Goal: Information Seeking & Learning: Learn about a topic

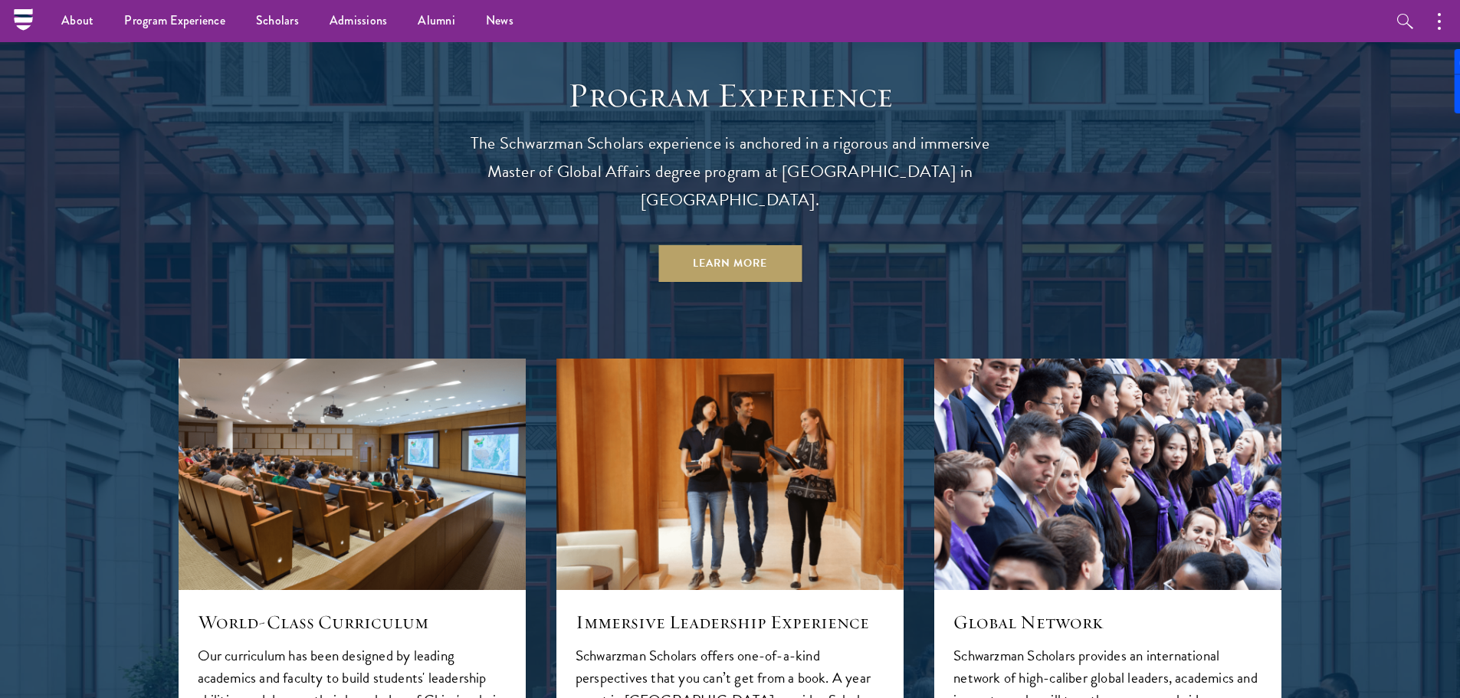
scroll to position [1268, 0]
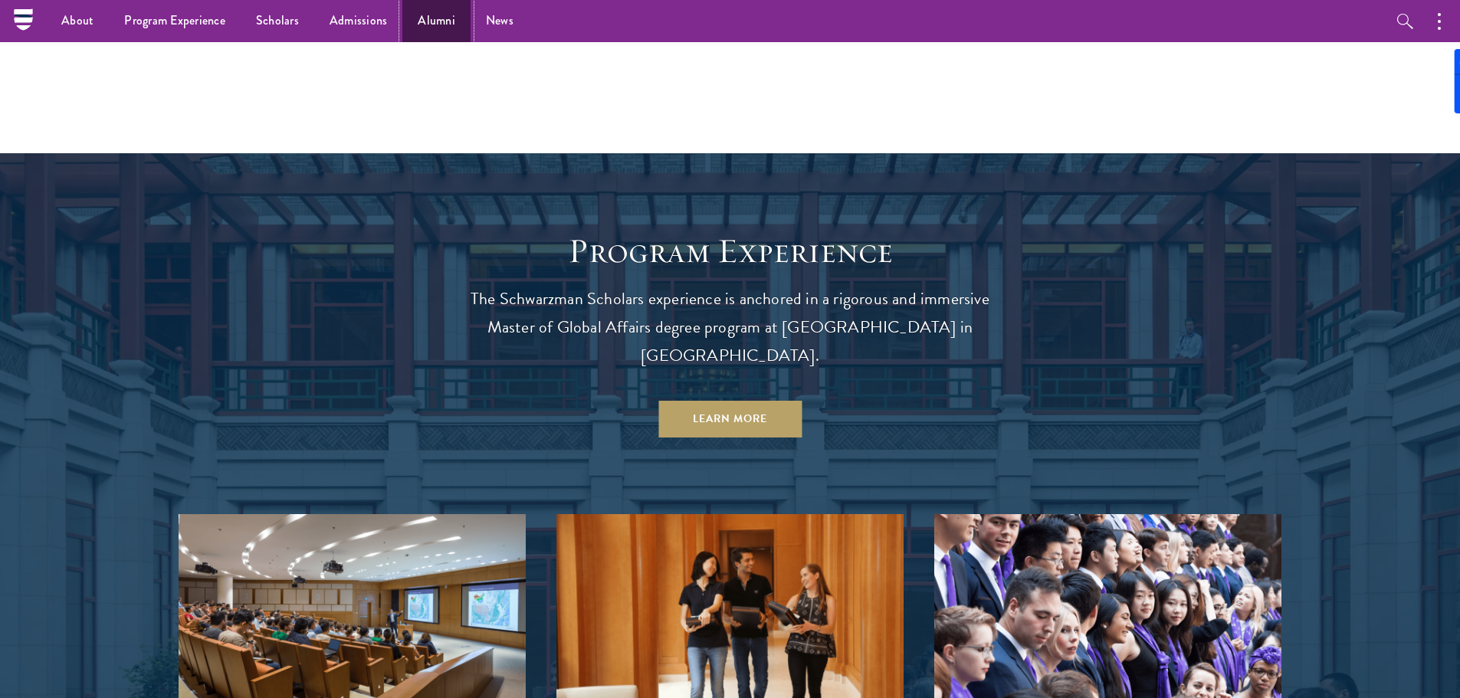
click at [437, 17] on link "Alumni" at bounding box center [436, 21] width 68 height 42
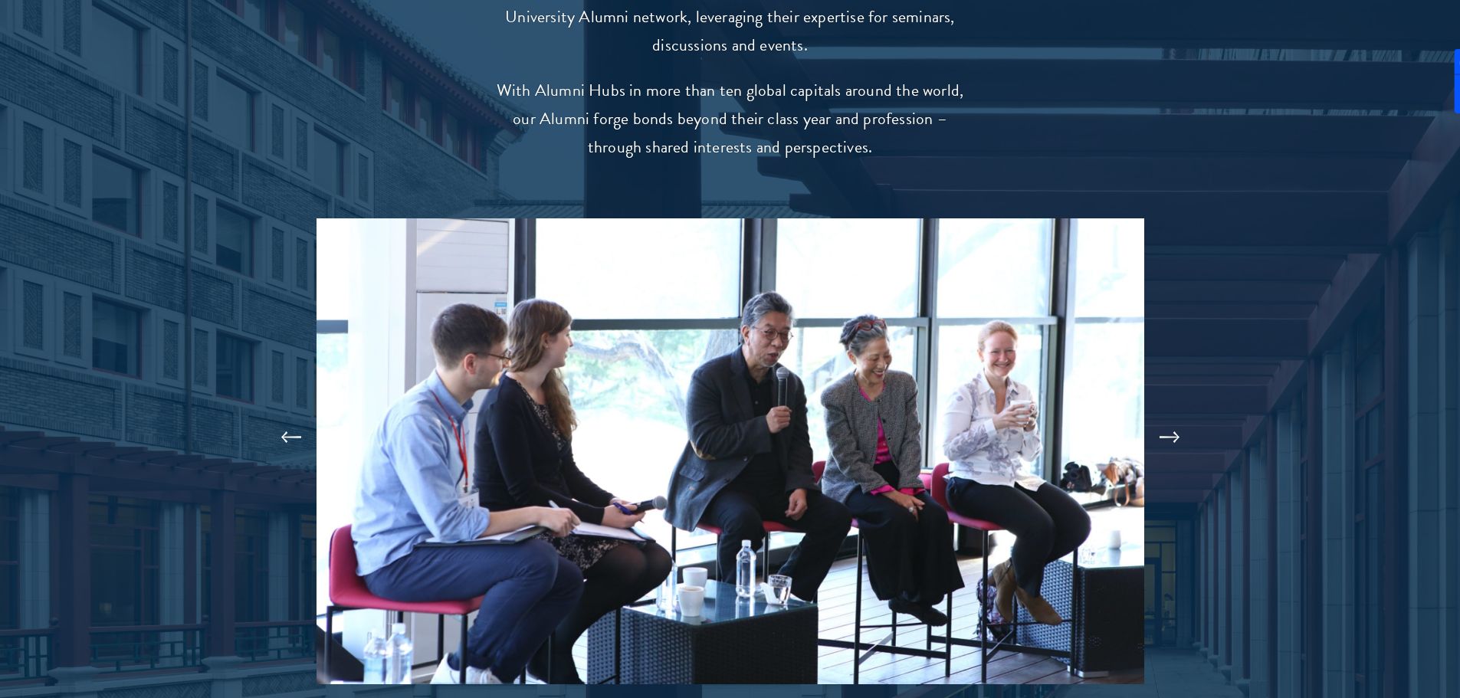
scroll to position [3295, 0]
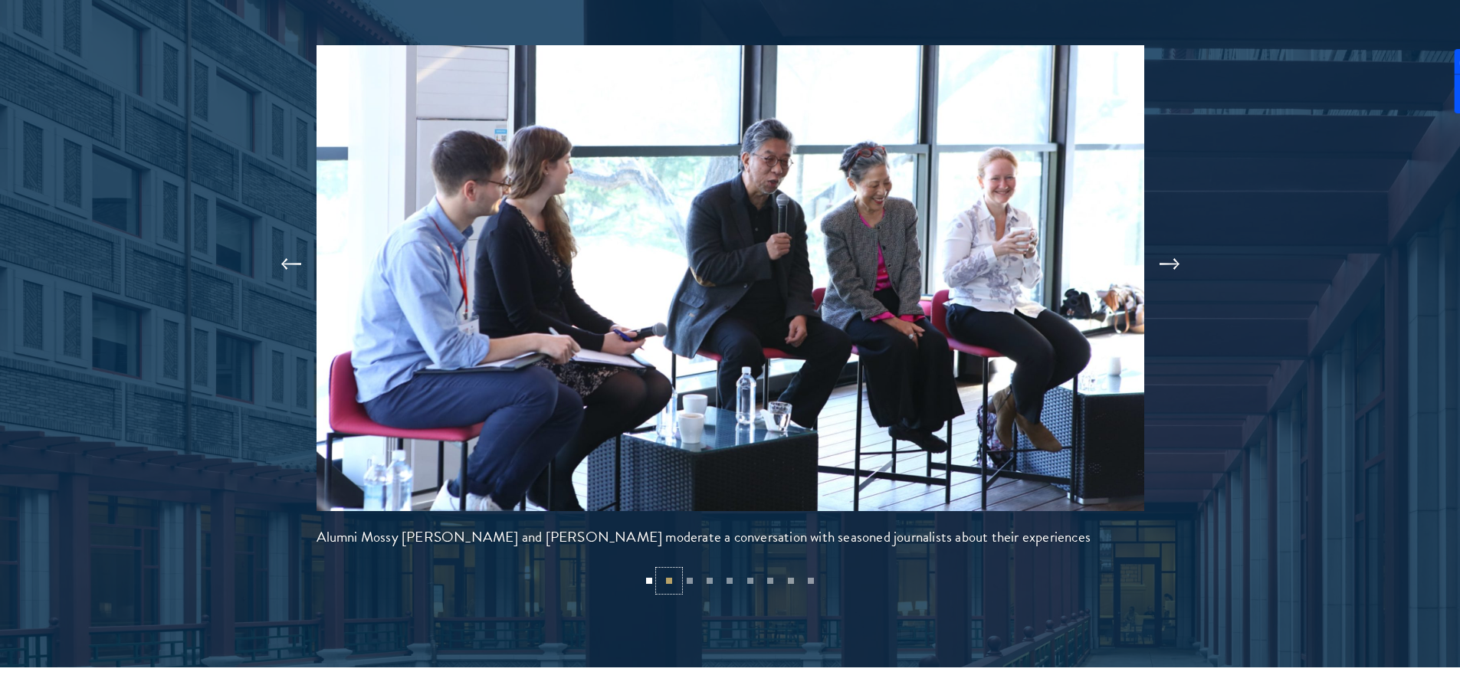
click at [666, 571] on button "2" at bounding box center [669, 581] width 20 height 20
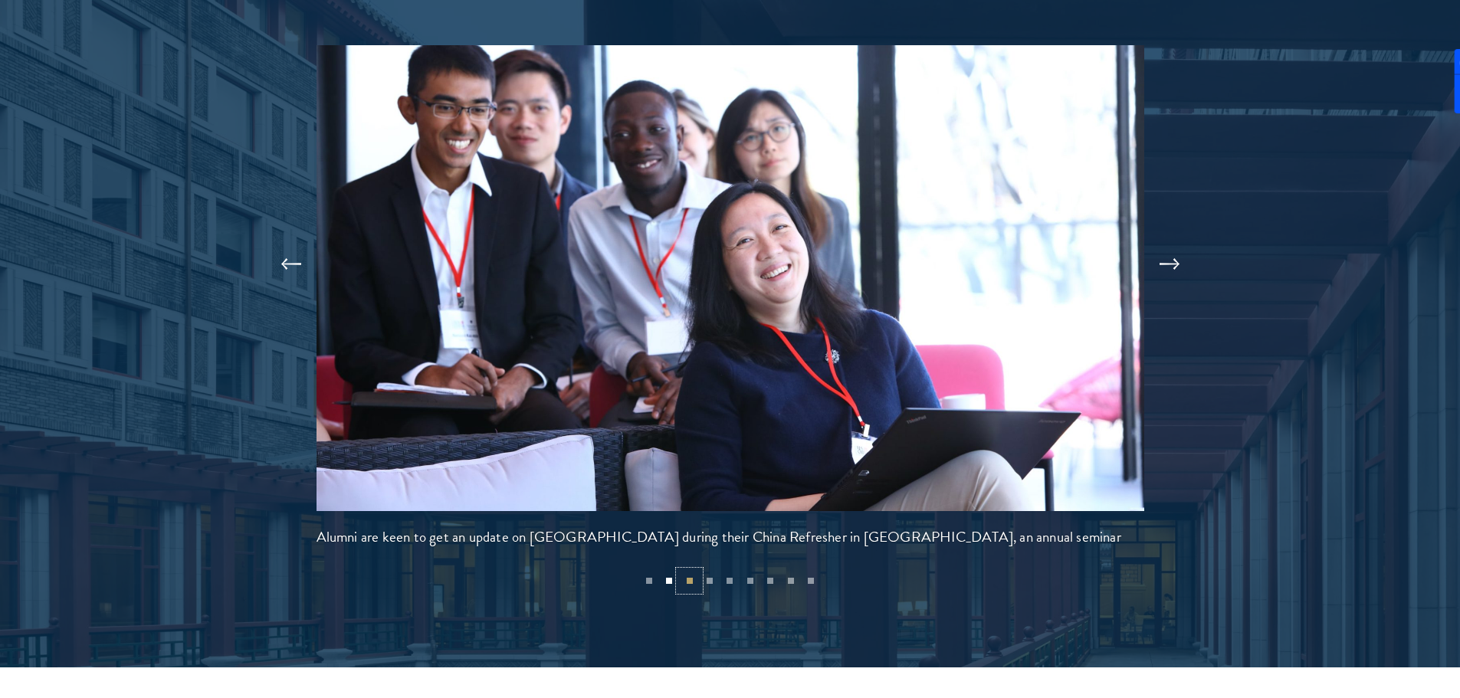
click at [691, 571] on button "3" at bounding box center [689, 581] width 20 height 20
click at [718, 571] on button "4" at bounding box center [710, 581] width 20 height 20
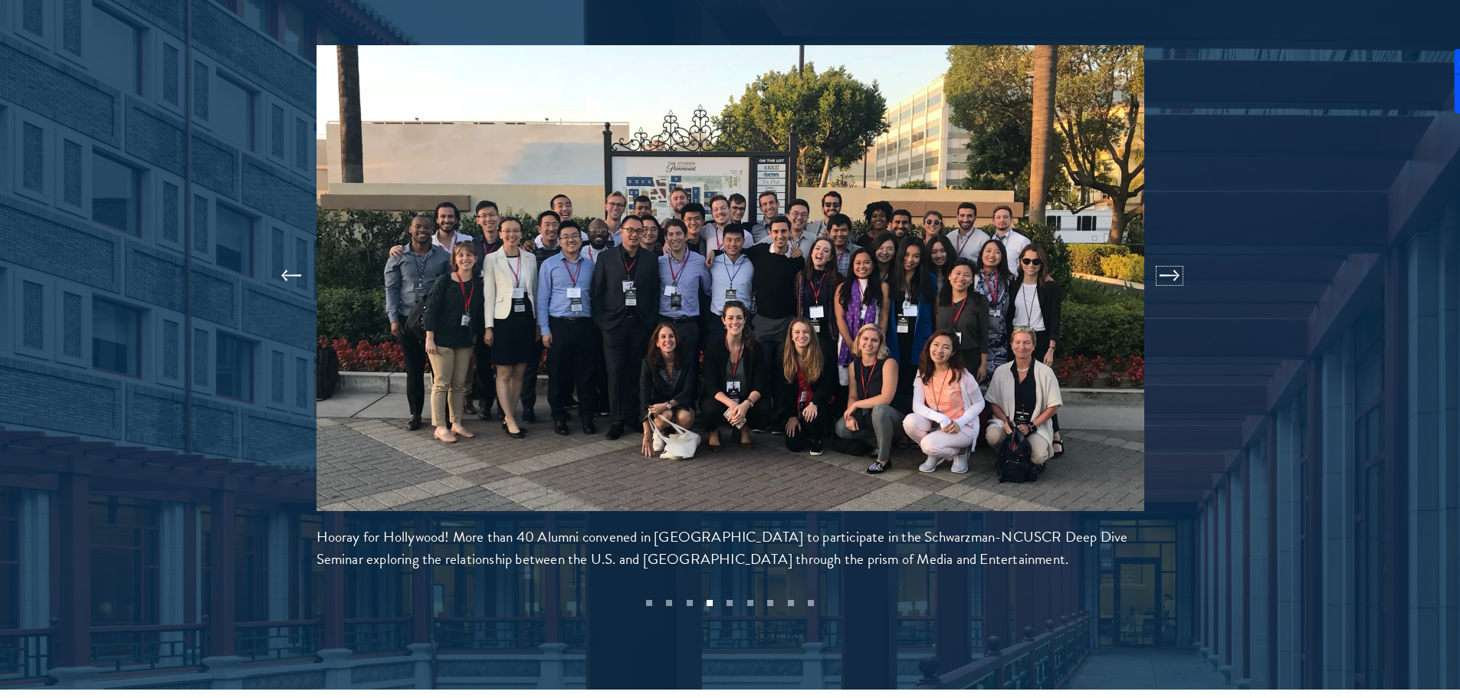
click at [1165, 254] on button at bounding box center [1169, 275] width 51 height 43
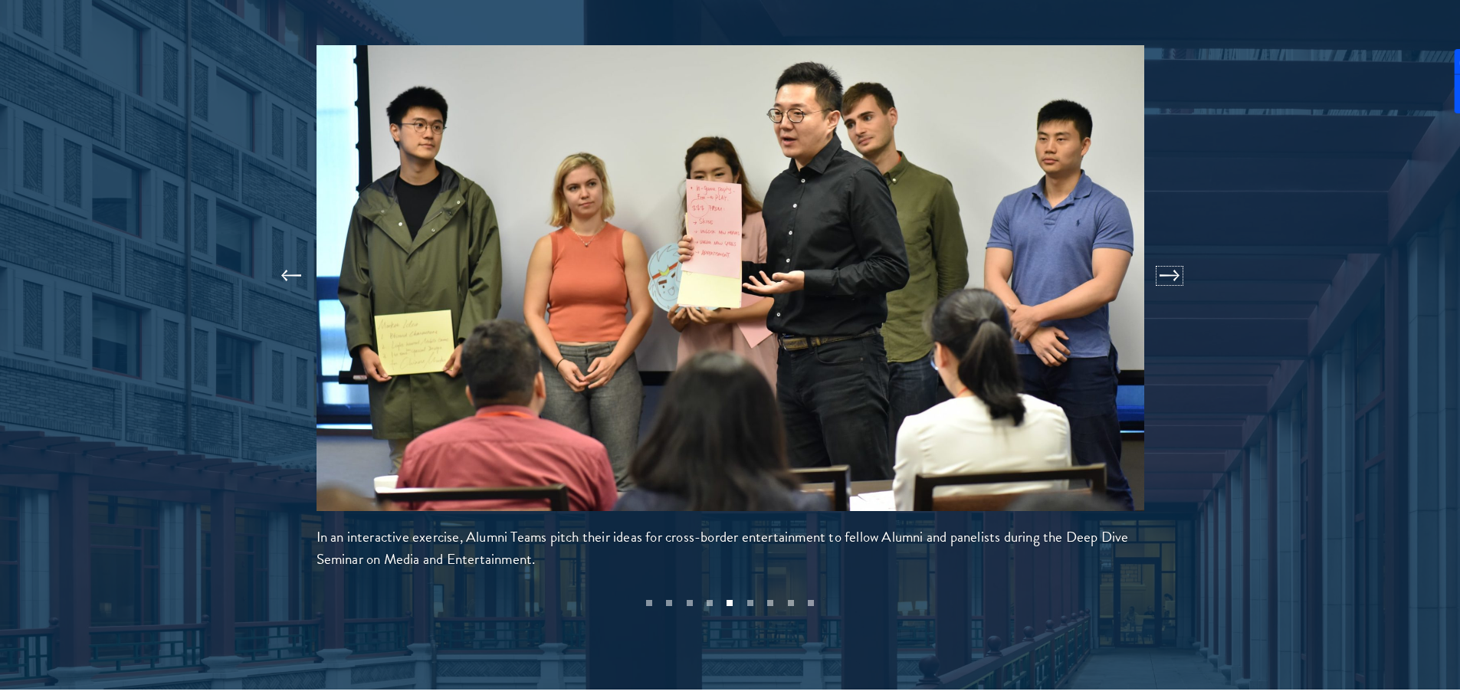
click at [1165, 254] on button at bounding box center [1169, 275] width 51 height 43
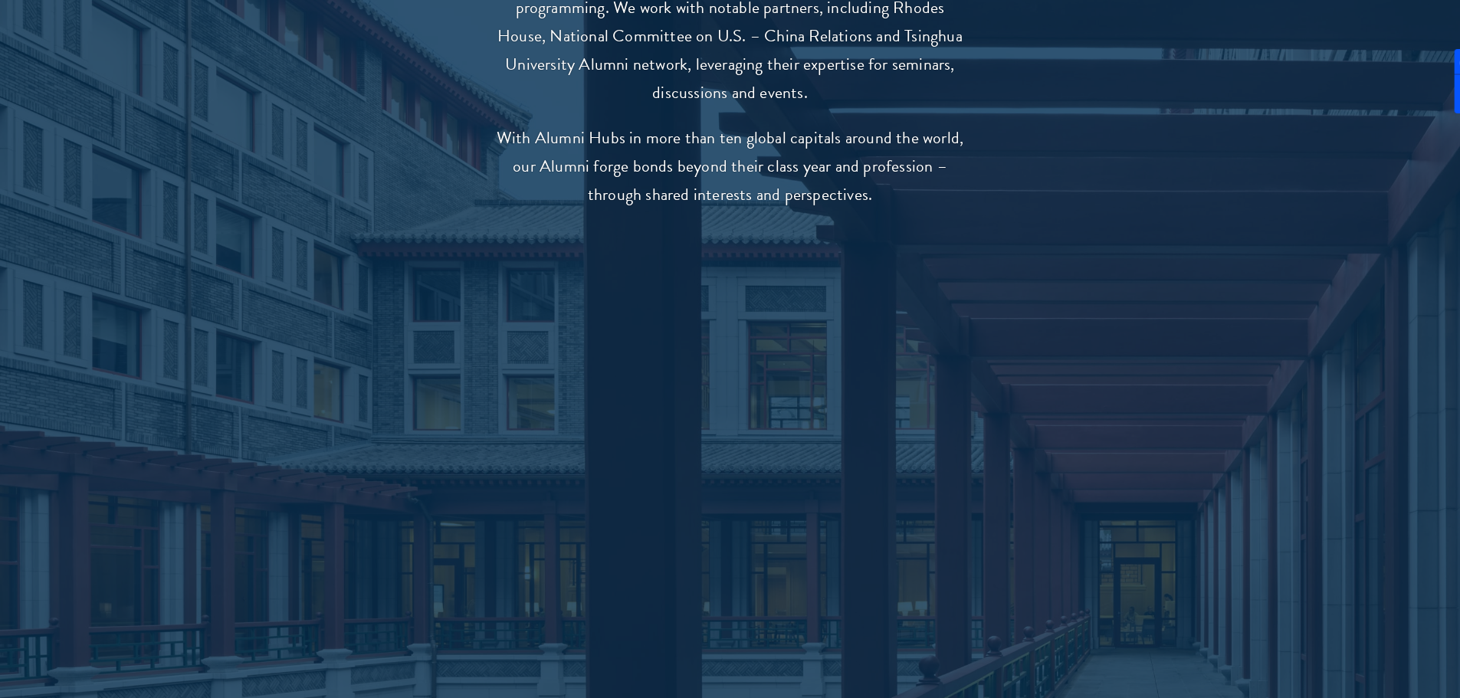
scroll to position [3142, 0]
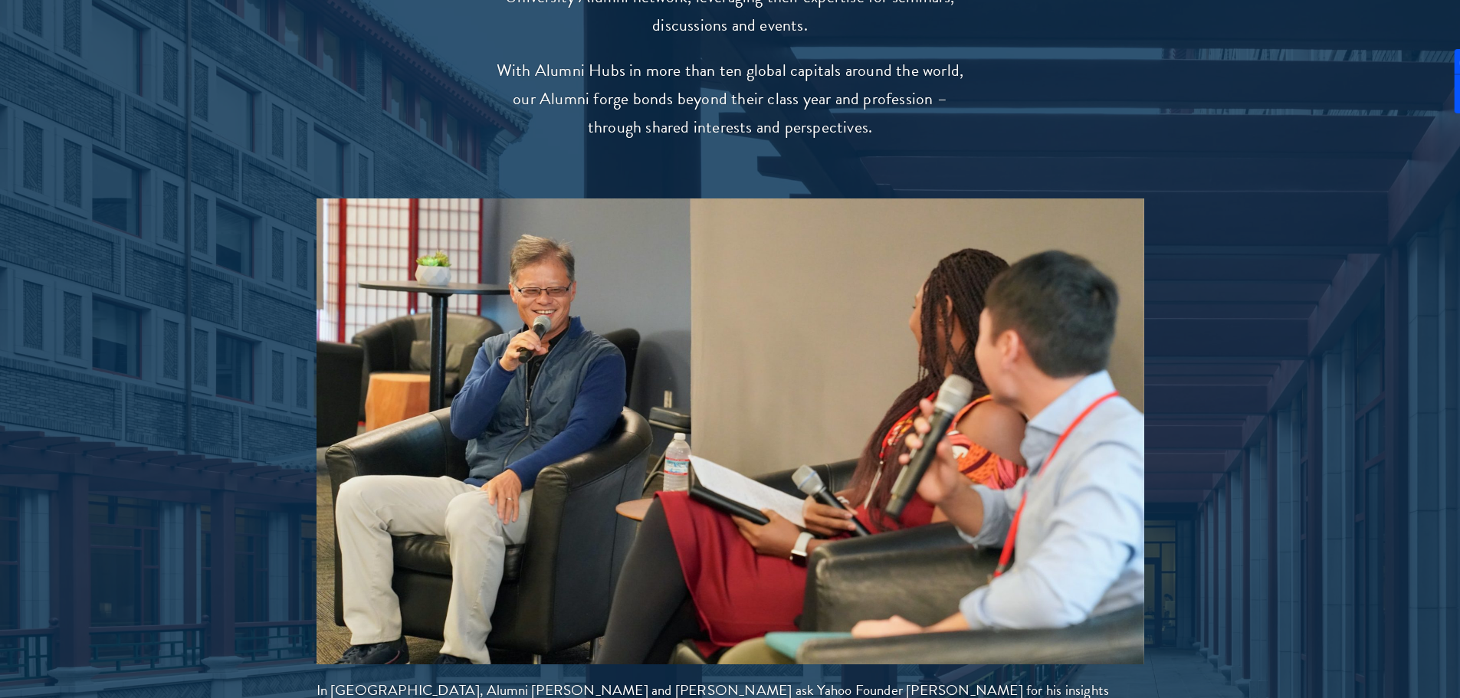
click at [1175, 441] on div at bounding box center [730, 286] width 1460 height 1114
click at [1167, 408] on button at bounding box center [1169, 429] width 51 height 43
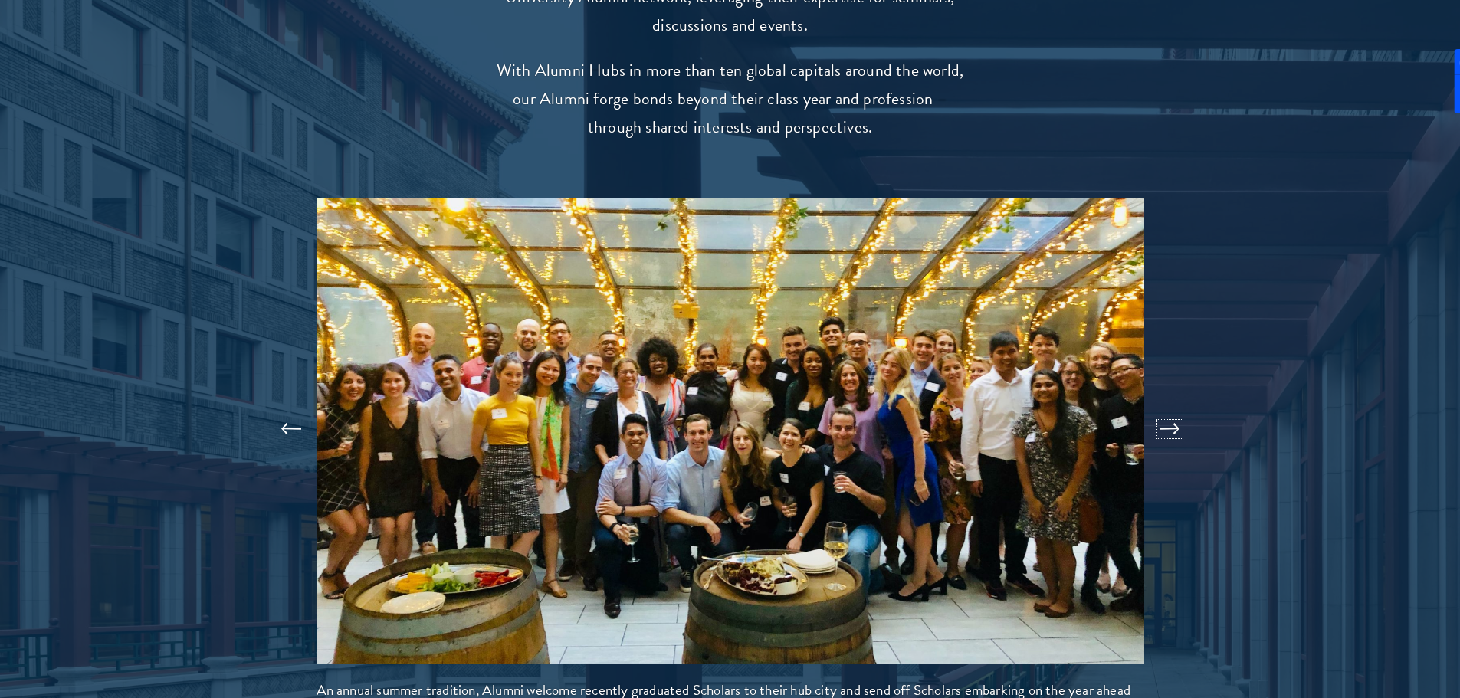
click at [1167, 408] on button at bounding box center [1169, 429] width 51 height 43
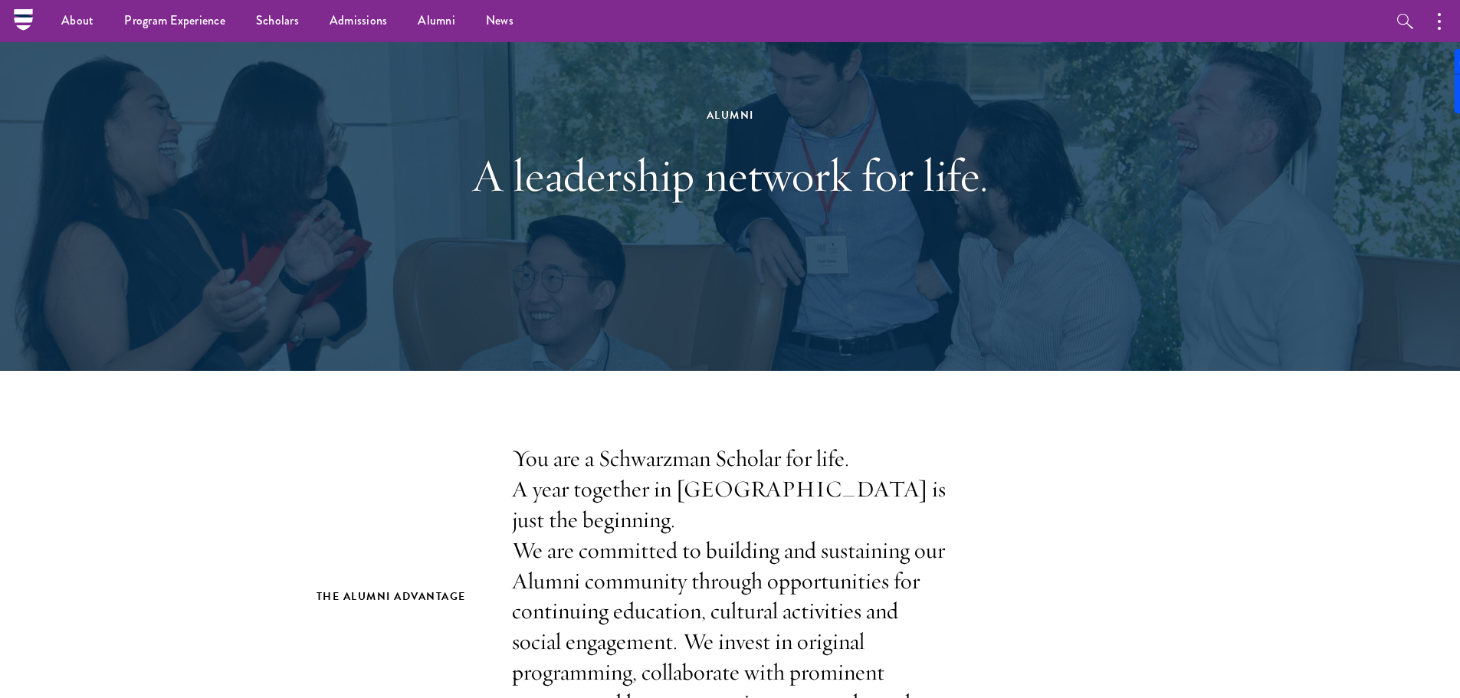
scroll to position [0, 0]
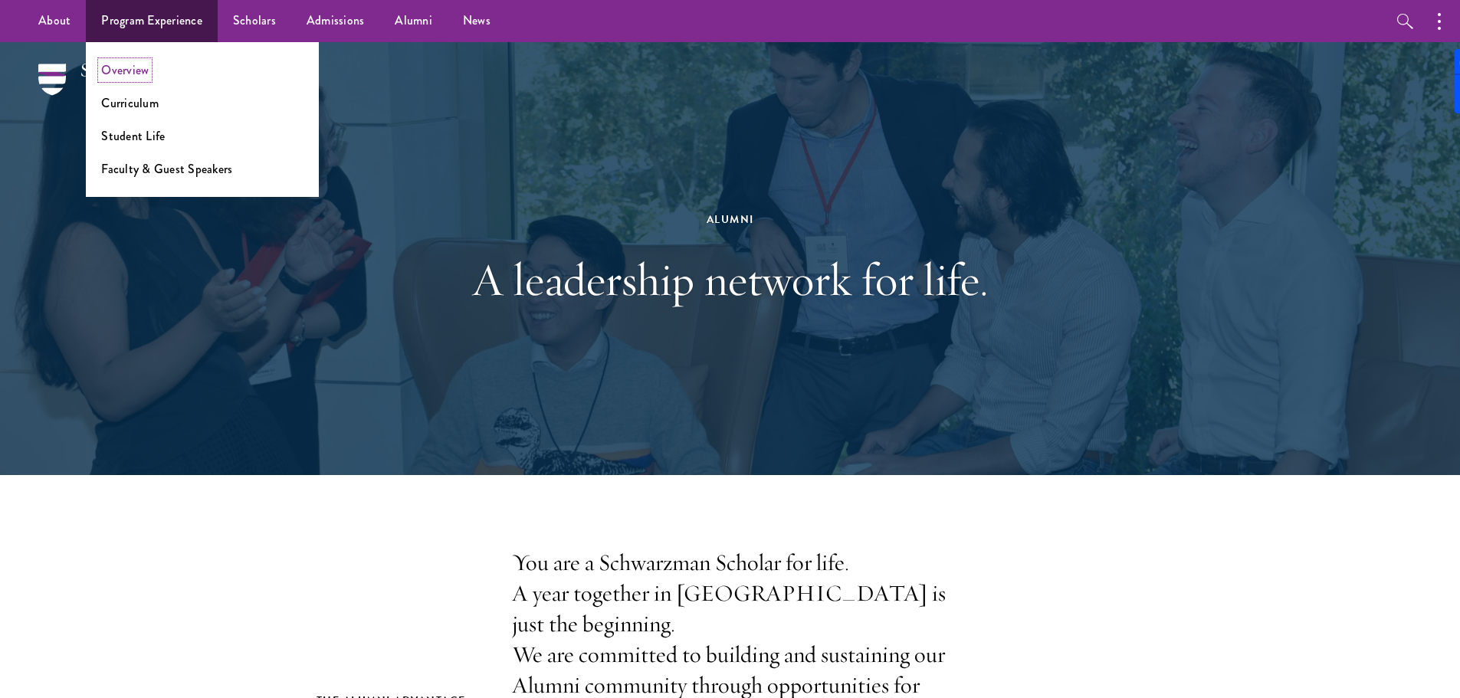
click at [121, 74] on link "Overview" at bounding box center [125, 70] width 48 height 18
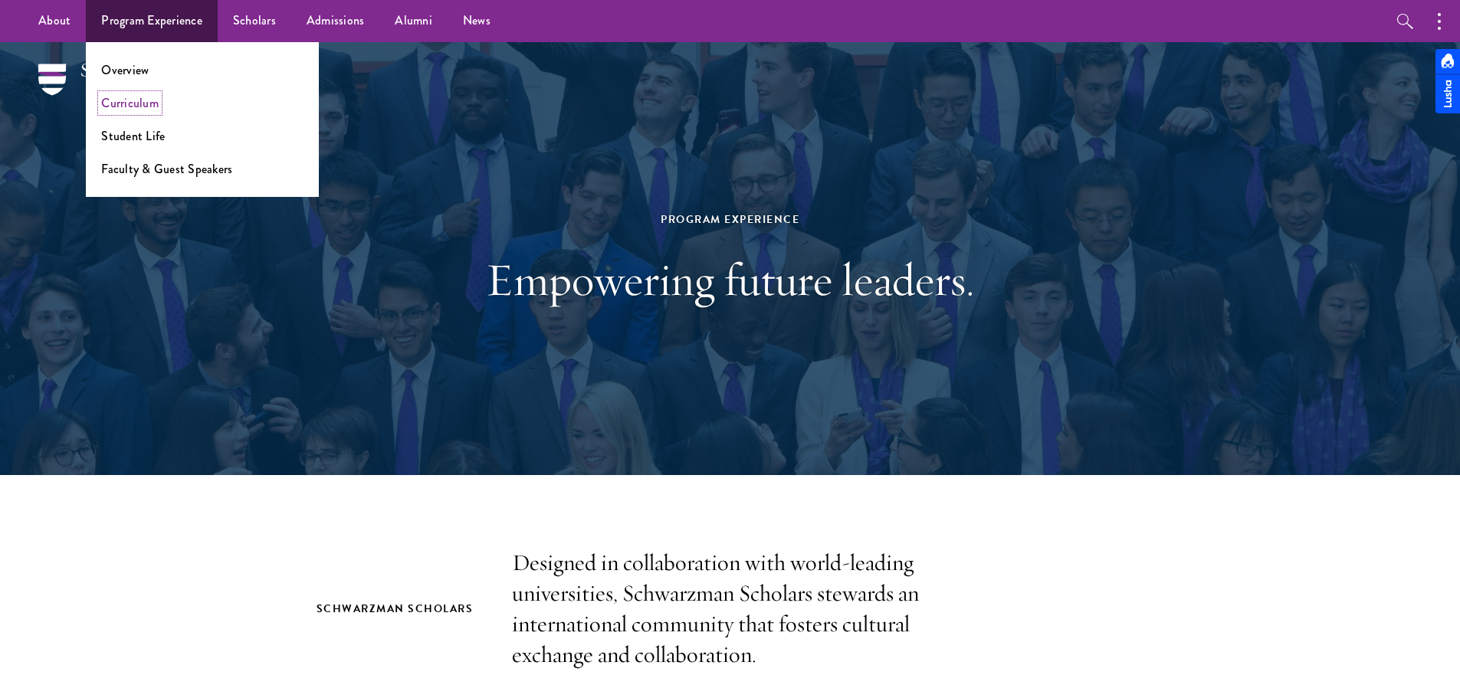
click at [143, 97] on link "Curriculum" at bounding box center [129, 103] width 57 height 18
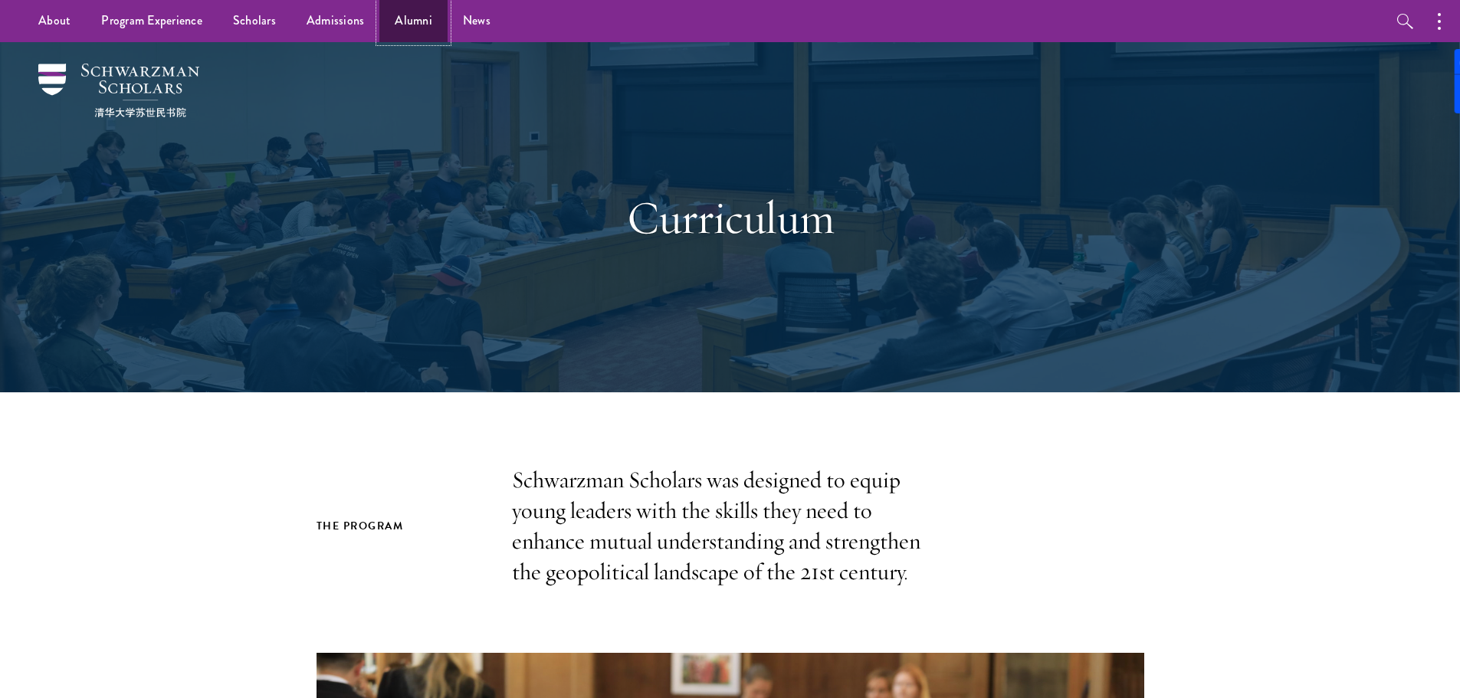
click at [415, 21] on link "Alumni" at bounding box center [413, 21] width 68 height 42
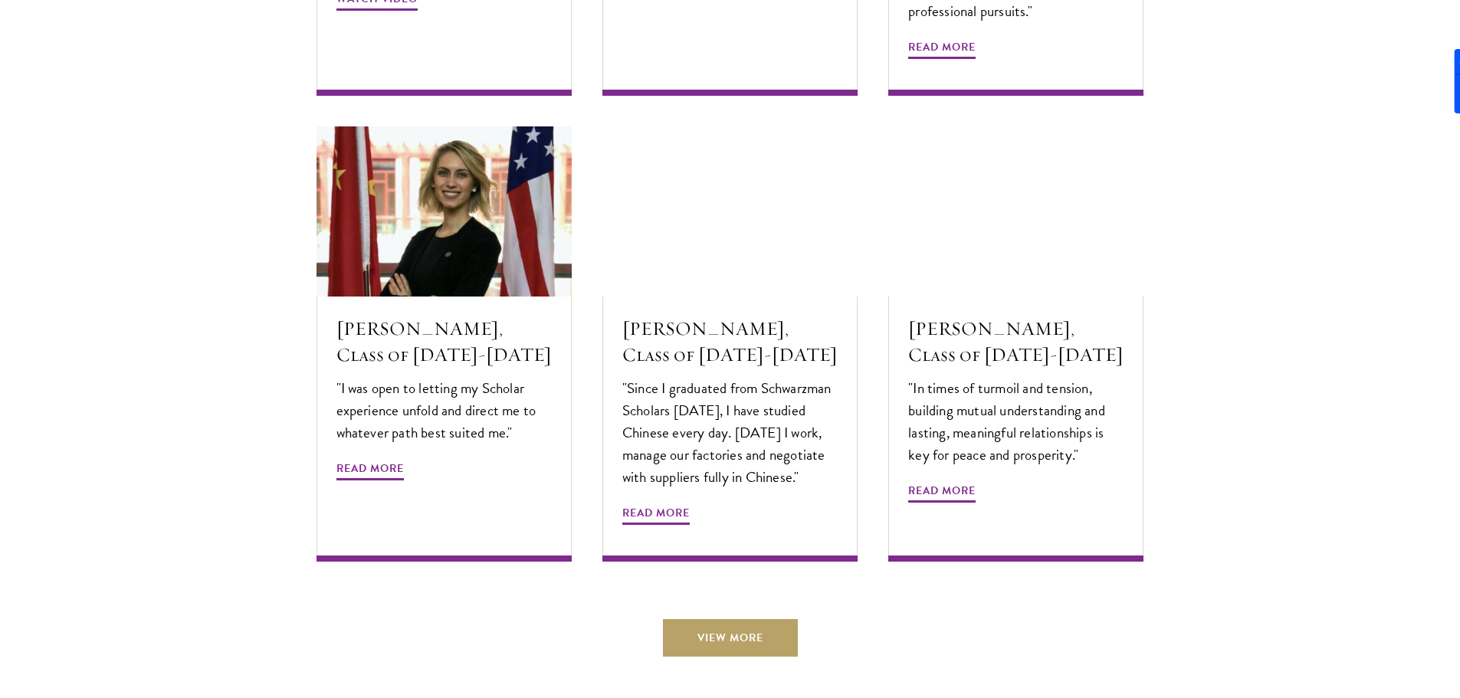
scroll to position [5365, 0]
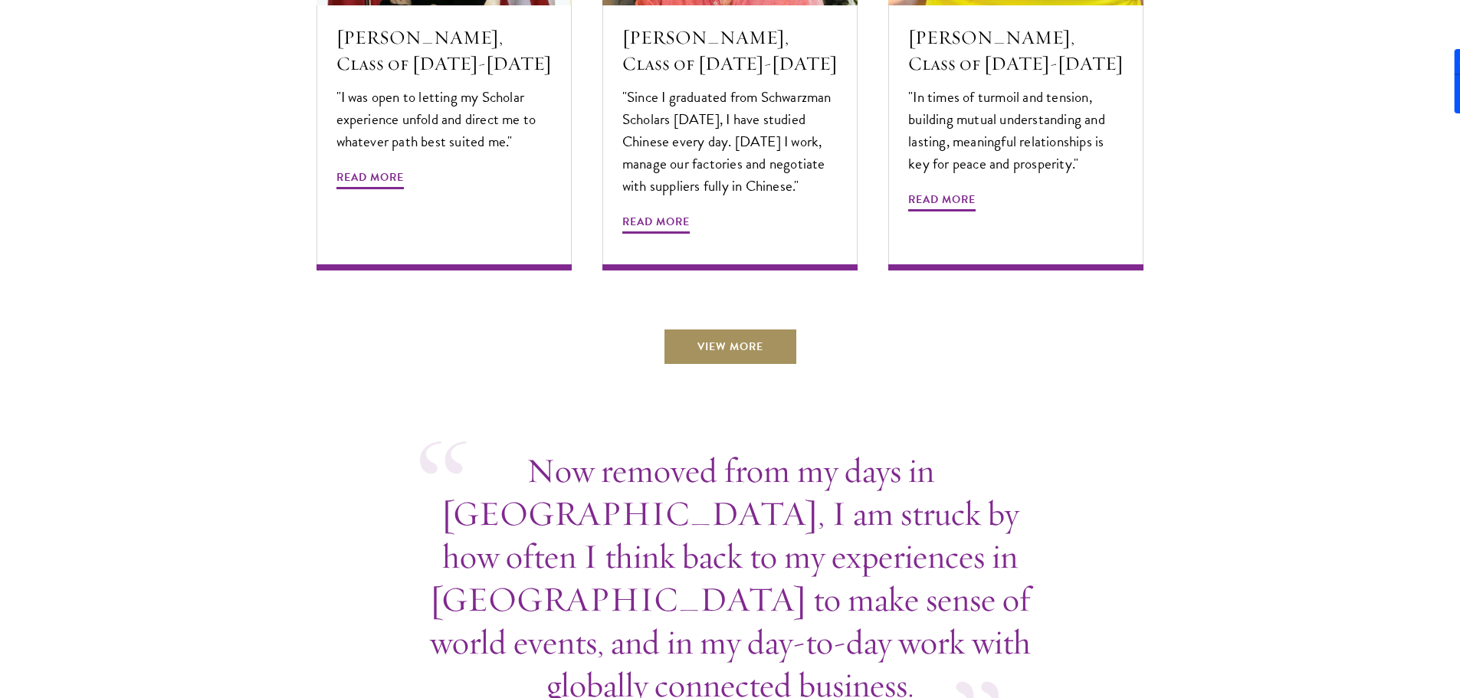
click at [685, 328] on link "View More" at bounding box center [730, 346] width 135 height 37
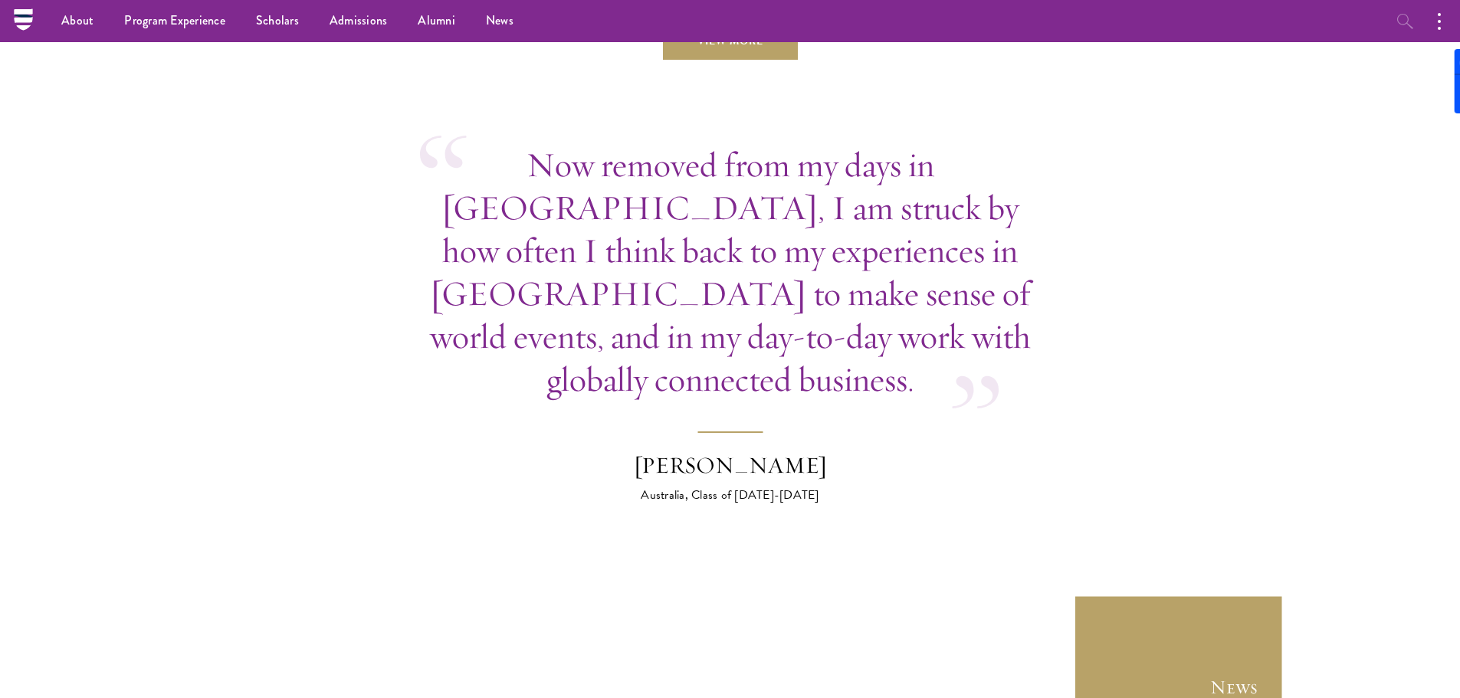
scroll to position [5491, 0]
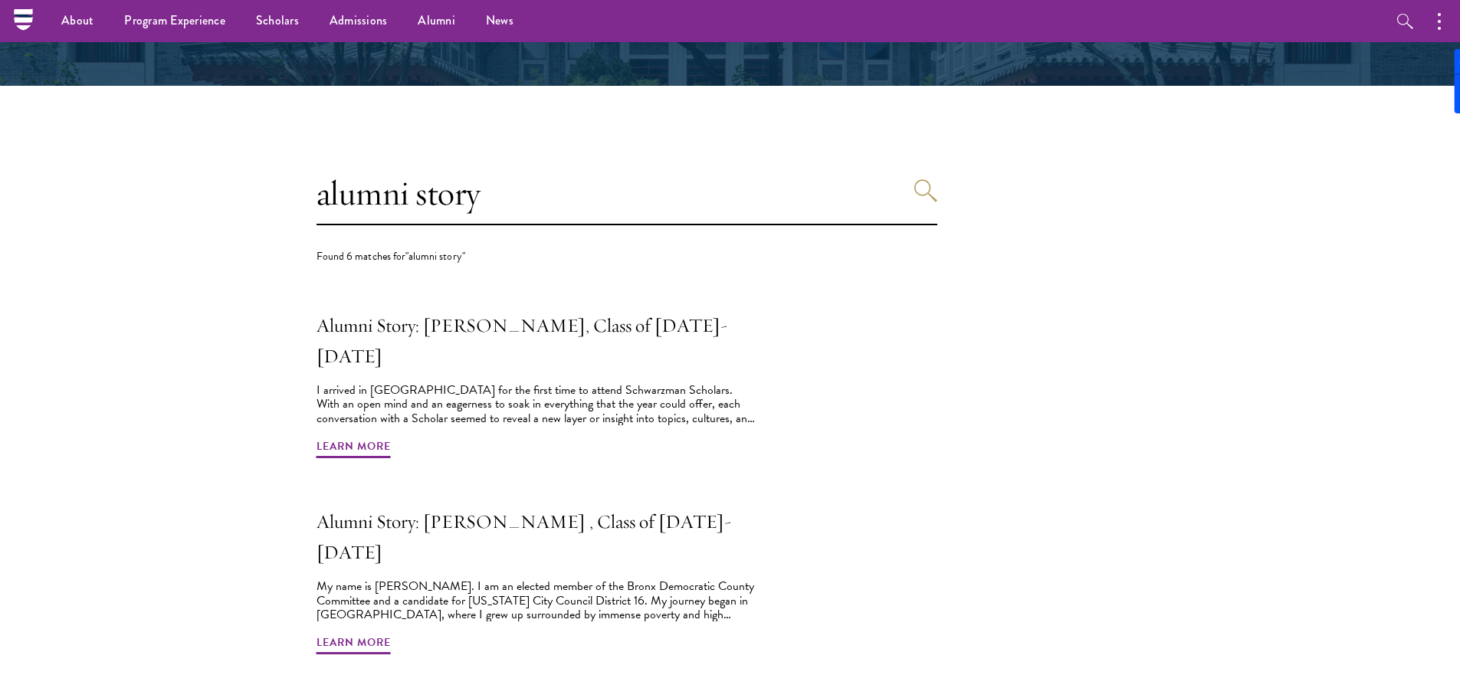
scroll to position [153, 0]
